Goal: Understand process/instructions: Learn how to perform a task or action

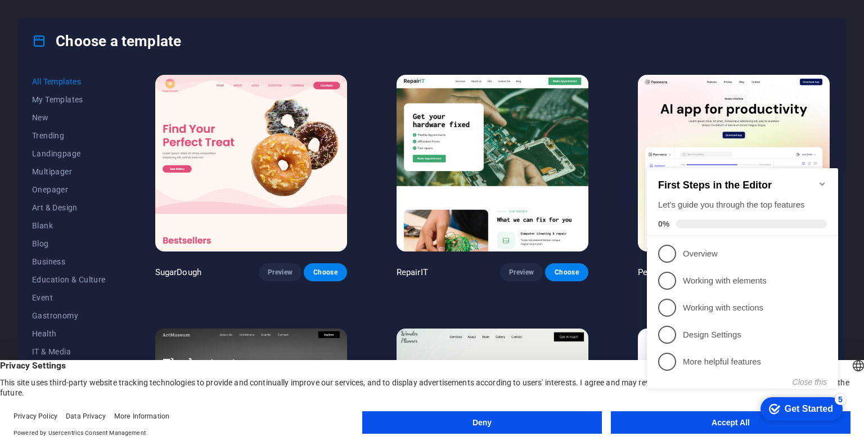
click at [817, 180] on h2 "First Steps in the Editor" at bounding box center [742, 186] width 169 height 12
click at [832, 174] on div "First Steps in the Editor Let's guide you through the top features 0%" at bounding box center [742, 202] width 191 height 68
click at [822, 182] on icon "Minimize checklist" at bounding box center [822, 183] width 5 height 3
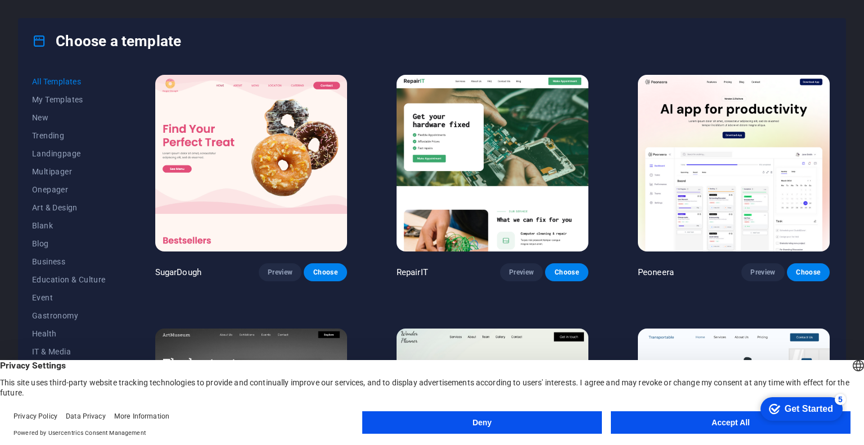
drag, startPoint x: 693, startPoint y: 423, endPoint x: 696, endPoint y: 415, distance: 8.2
click at [693, 424] on button "Accept All" at bounding box center [731, 422] width 240 height 23
